Goal: Transaction & Acquisition: Book appointment/travel/reservation

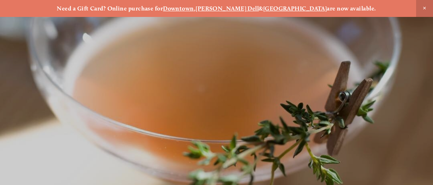
click at [424, 10] on div "Order your gift cards [DATE]! With our exclusive gift card, you’re not just giv…" at bounding box center [324, 92] width 216 height 304
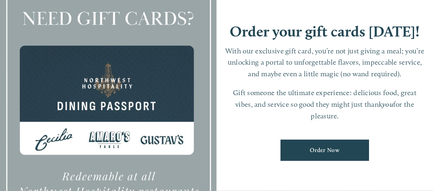
scroll to position [17, 0]
click at [218, 155] on div "Order your gift cards [DATE]! With our exclusive gift card, you’re not just giv…" at bounding box center [324, 96] width 216 height 304
click at [220, 135] on div "Order your gift cards [DATE]! With our exclusive gift card, you’re not just giv…" at bounding box center [324, 96] width 216 height 304
click at [221, 165] on div "Order your gift cards [DATE]! With our exclusive gift card, you’re not just giv…" at bounding box center [324, 96] width 216 height 304
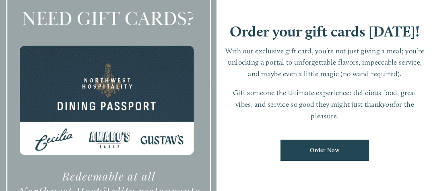
click at [222, 163] on div "Order your gift cards [DATE]! With our exclusive gift card, you’re not just giv…" at bounding box center [324, 96] width 216 height 304
click at [224, 170] on div "Order your gift cards [DATE]! With our exclusive gift card, you’re not just giv…" at bounding box center [324, 96] width 216 height 304
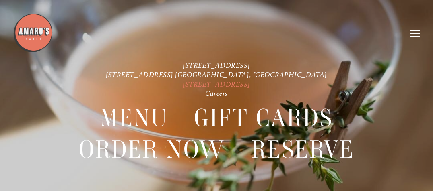
scroll to position [9, 0]
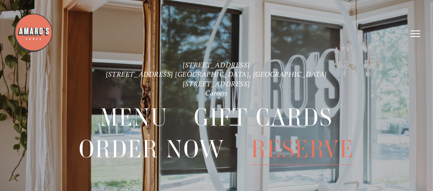
click at [289, 150] on span "Reserve" at bounding box center [302, 149] width 103 height 31
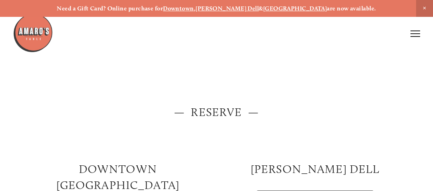
click at [423, 7] on span "Close Announcement" at bounding box center [424, 8] width 17 height 17
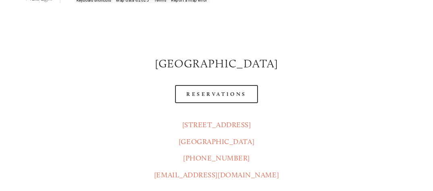
scroll to position [339, 0]
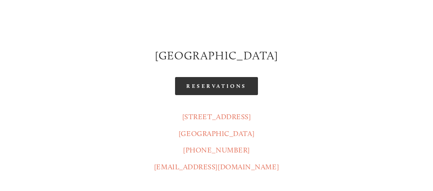
click at [221, 77] on link "Reservations" at bounding box center [216, 86] width 83 height 18
